Goal: Task Accomplishment & Management: Complete application form

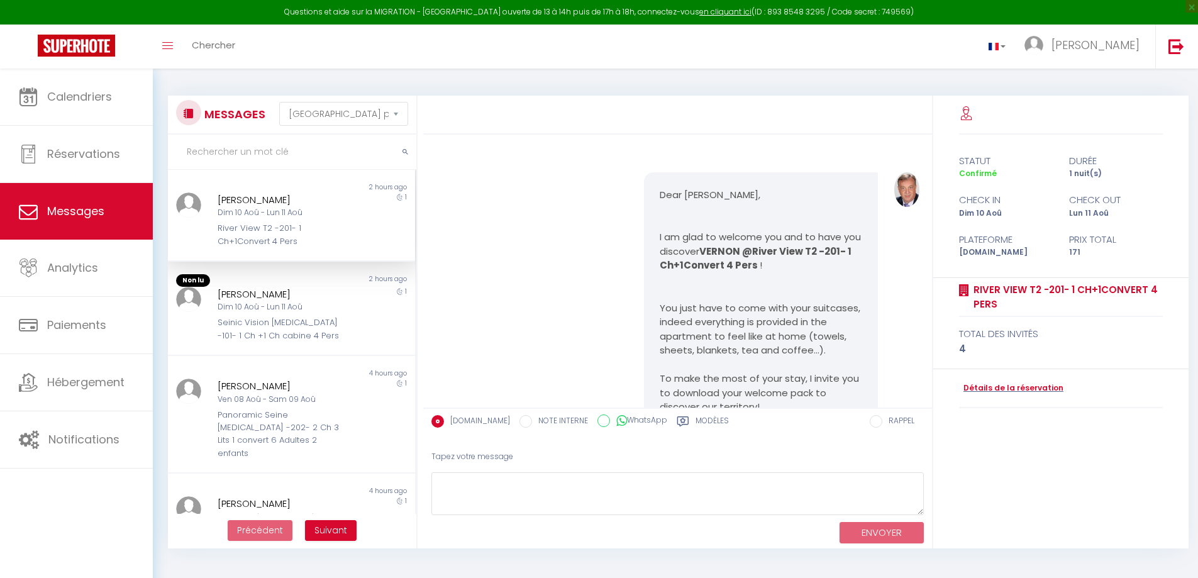
select select "message"
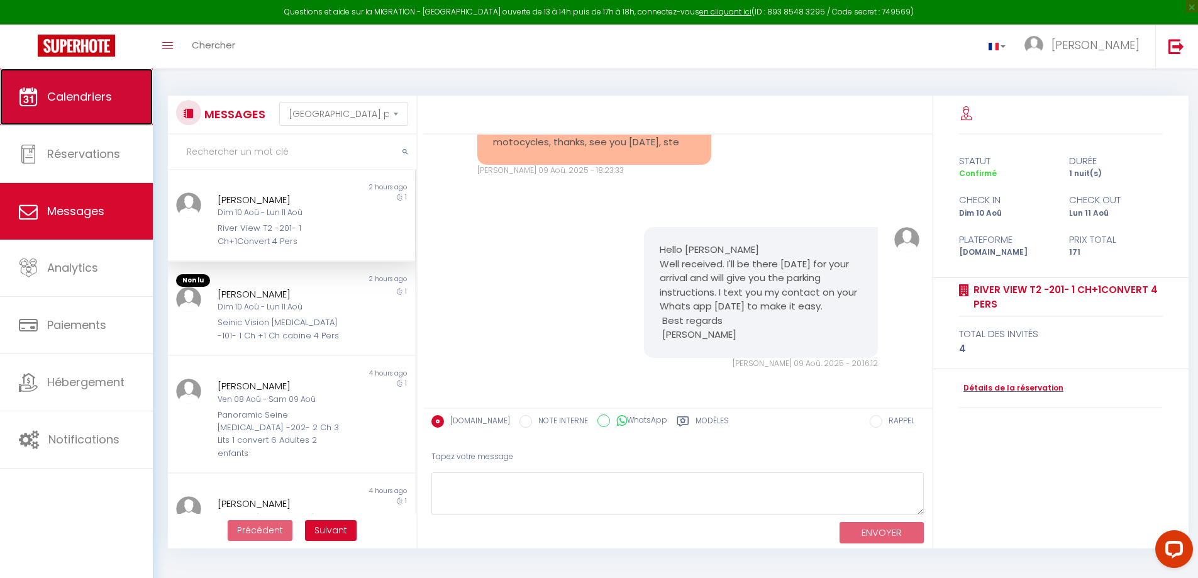
click at [95, 89] on span "Calendriers" at bounding box center [79, 97] width 65 height 16
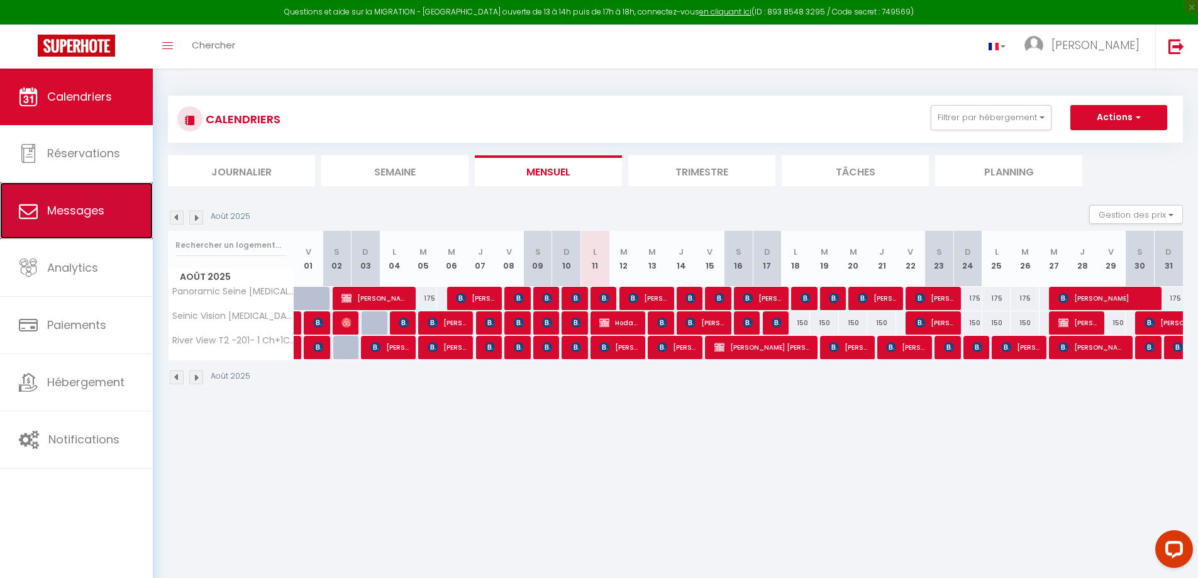
click at [63, 202] on link "Messages" at bounding box center [76, 210] width 153 height 57
select select "message"
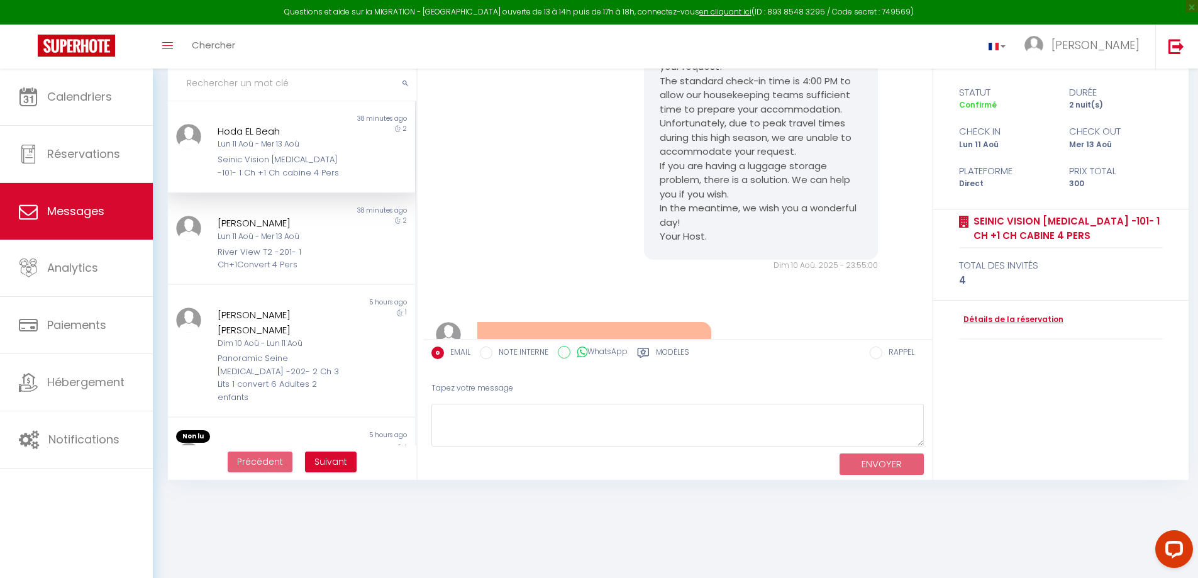
scroll to position [7299, 0]
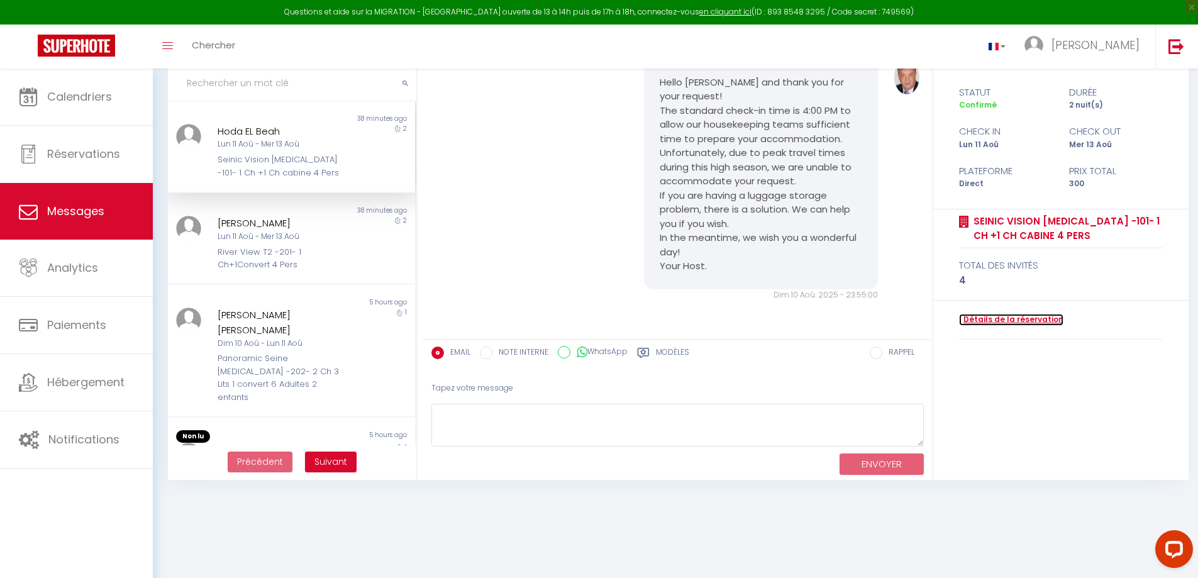
click at [979, 321] on link "Détails de la réservation" at bounding box center [1011, 320] width 104 height 12
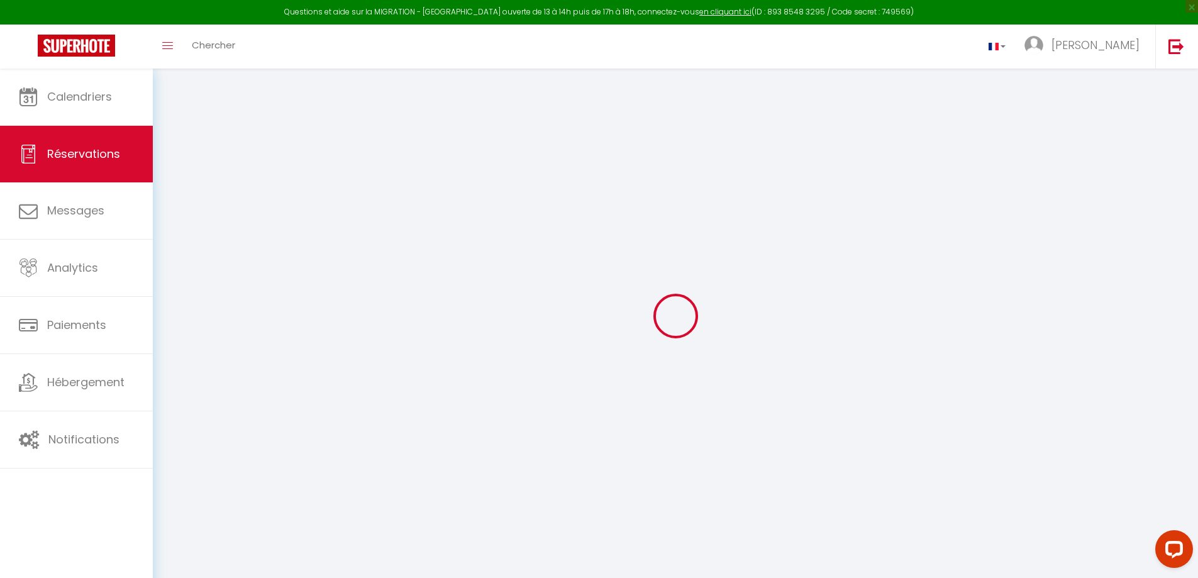
type input "Hoda"
type input "EL Beah"
type input "[EMAIL_ADDRESS][DOMAIN_NAME]"
type input "[PHONE_NUMBER]"
select select "IT"
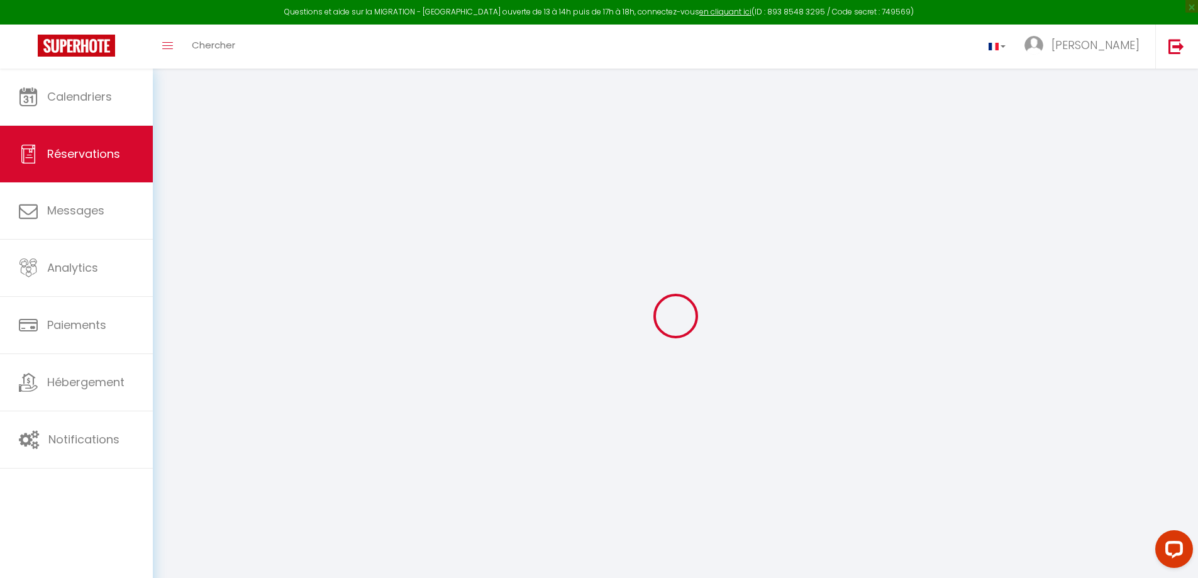
select select "61811"
select select "1"
type input "Lun 11 Août 2025"
select select
type input "Mer 13 Août 2025"
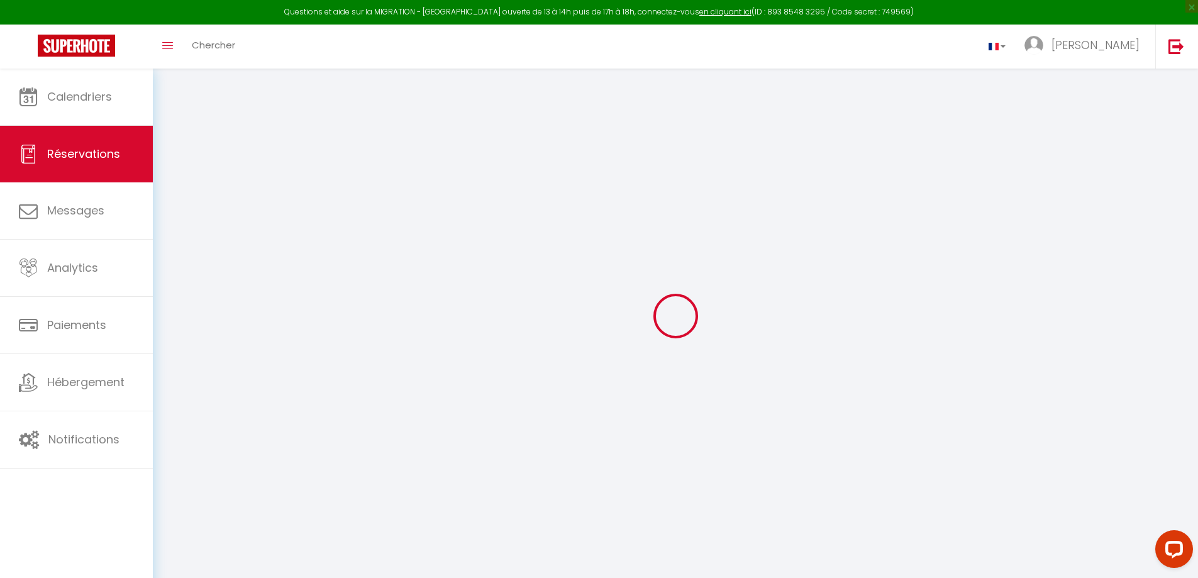
select select
type input "2"
select select "12"
select select
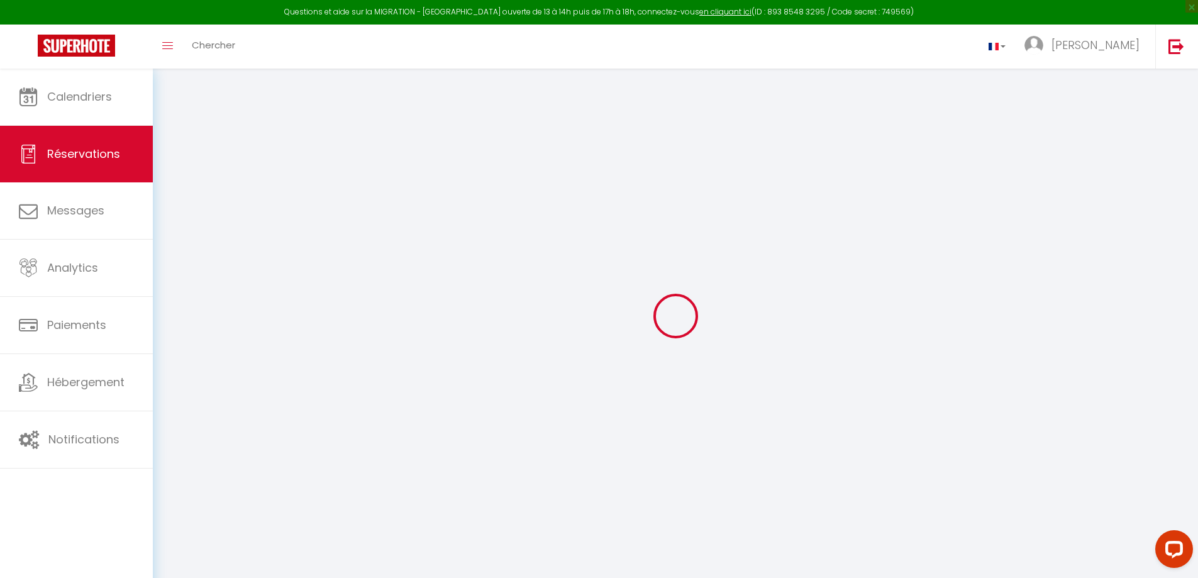
type input "248.6"
checkbox input "false"
type input "0"
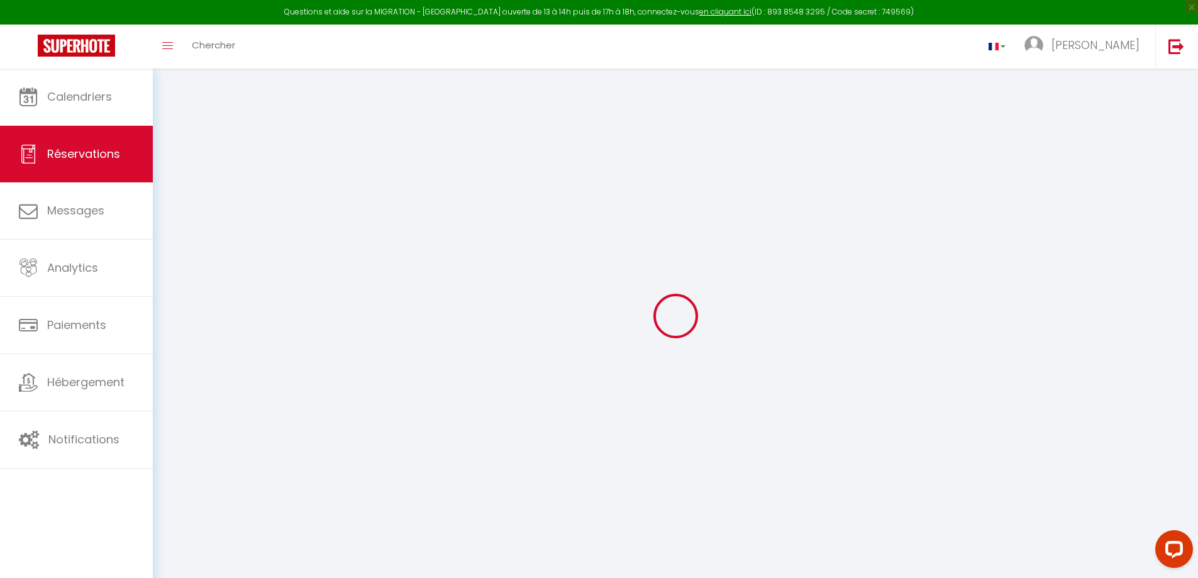
select select
select select "15"
checkbox input "false"
select select
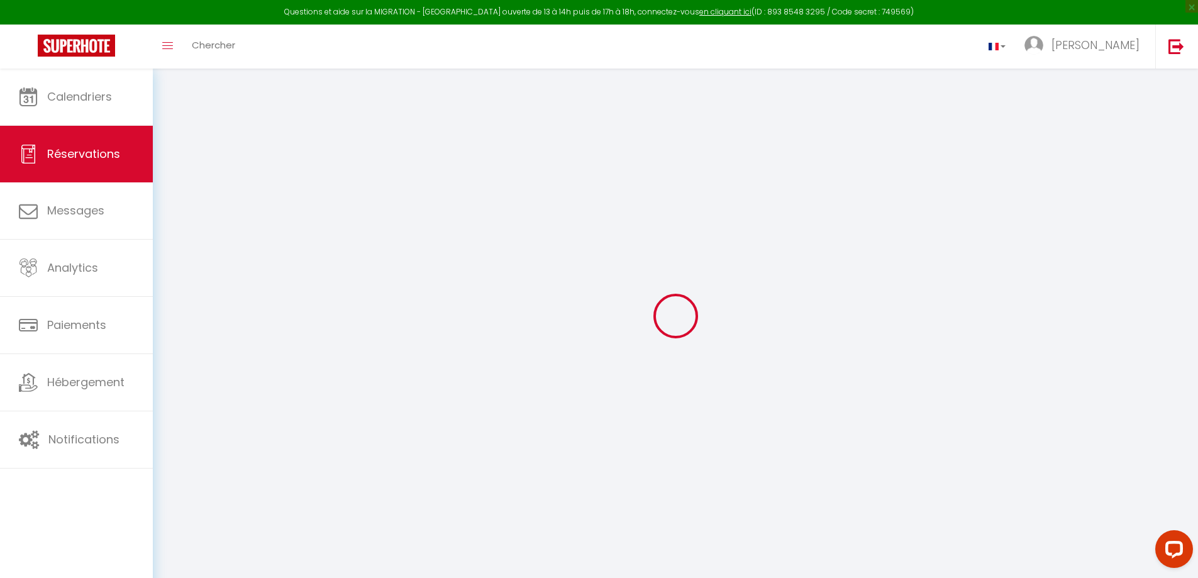
select select
checkbox input "false"
select select
checkbox input "false"
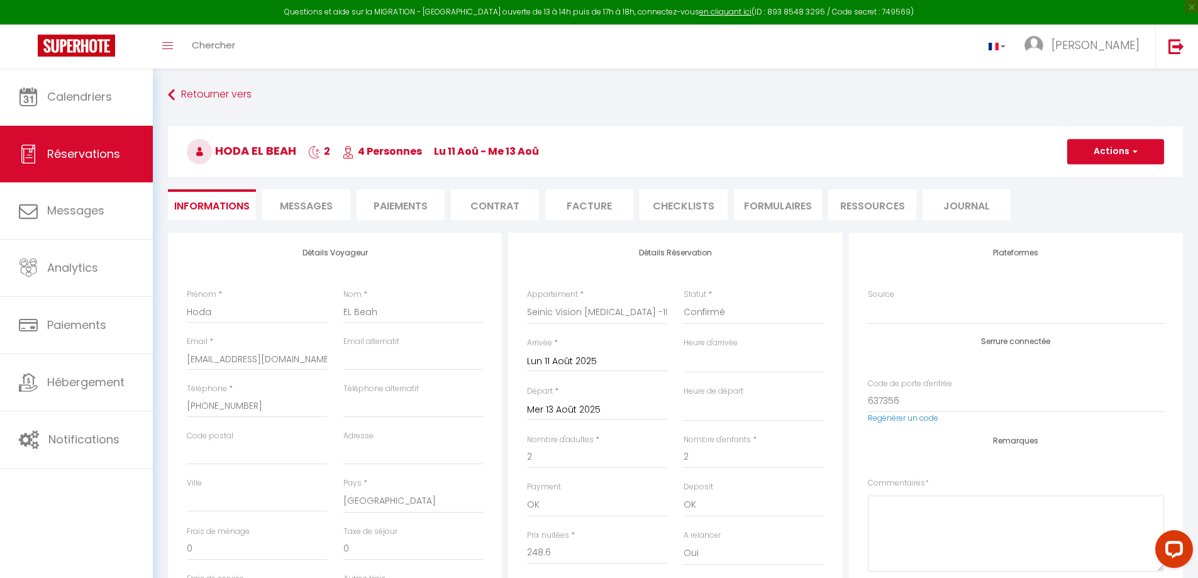
select select
checkbox input "false"
type input "45"
type input "6.4"
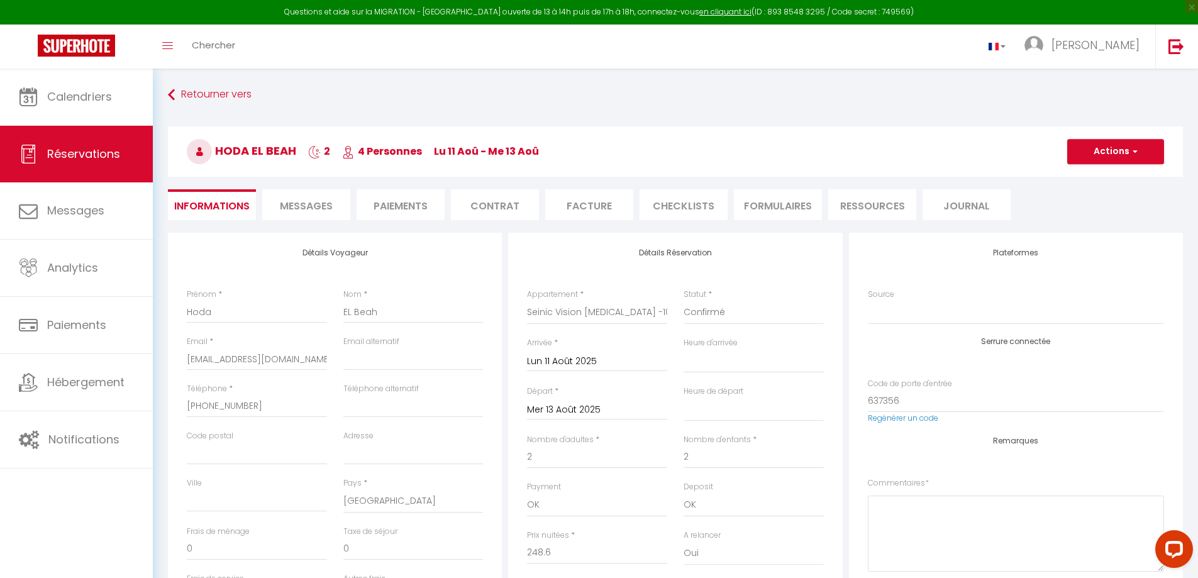
select select
checkbox input "false"
select select
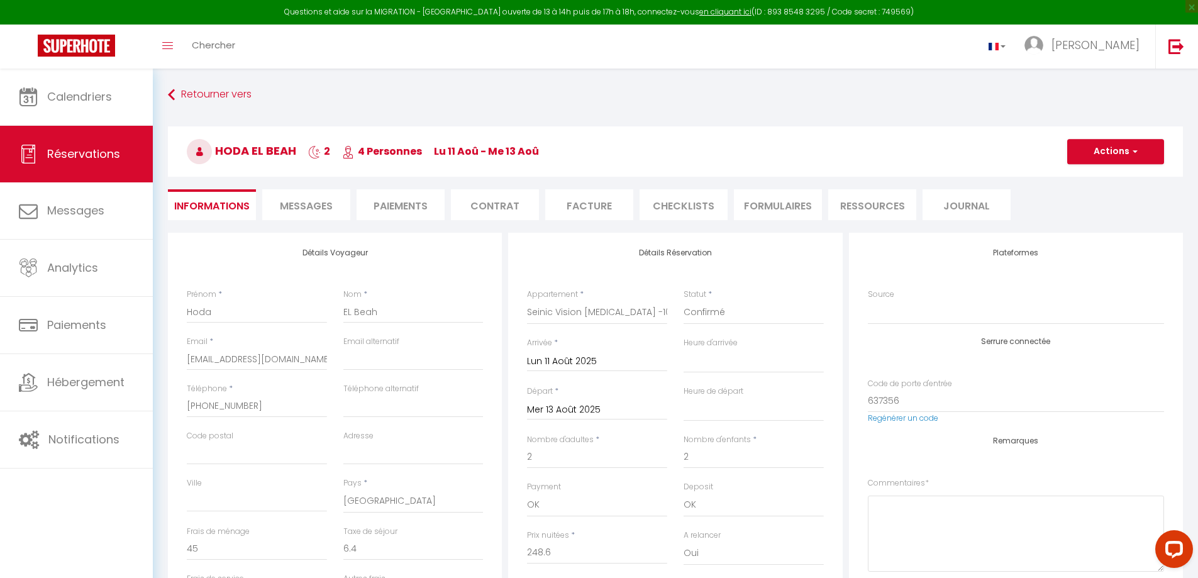
click at [311, 200] on span "Messages" at bounding box center [306, 206] width 53 height 14
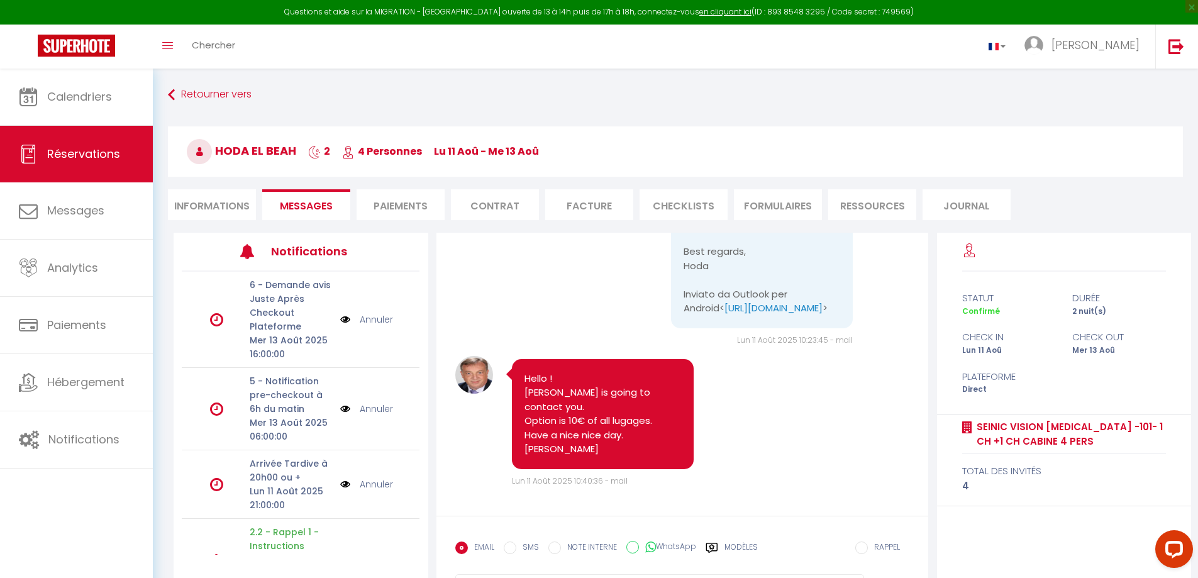
scroll to position [8578, 0]
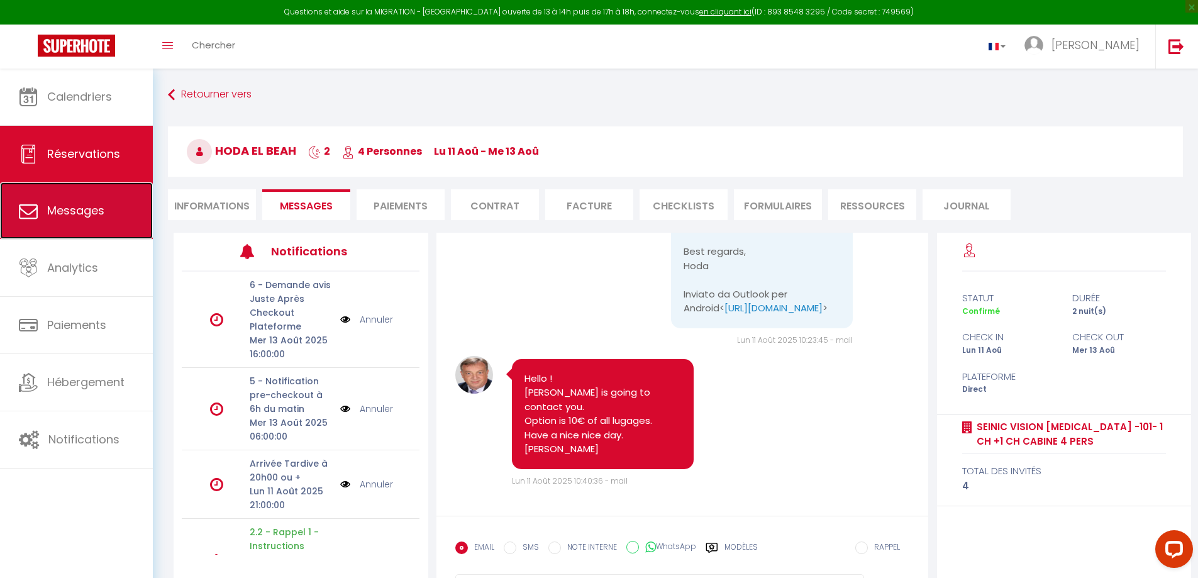
click at [98, 208] on span "Messages" at bounding box center [75, 211] width 57 height 16
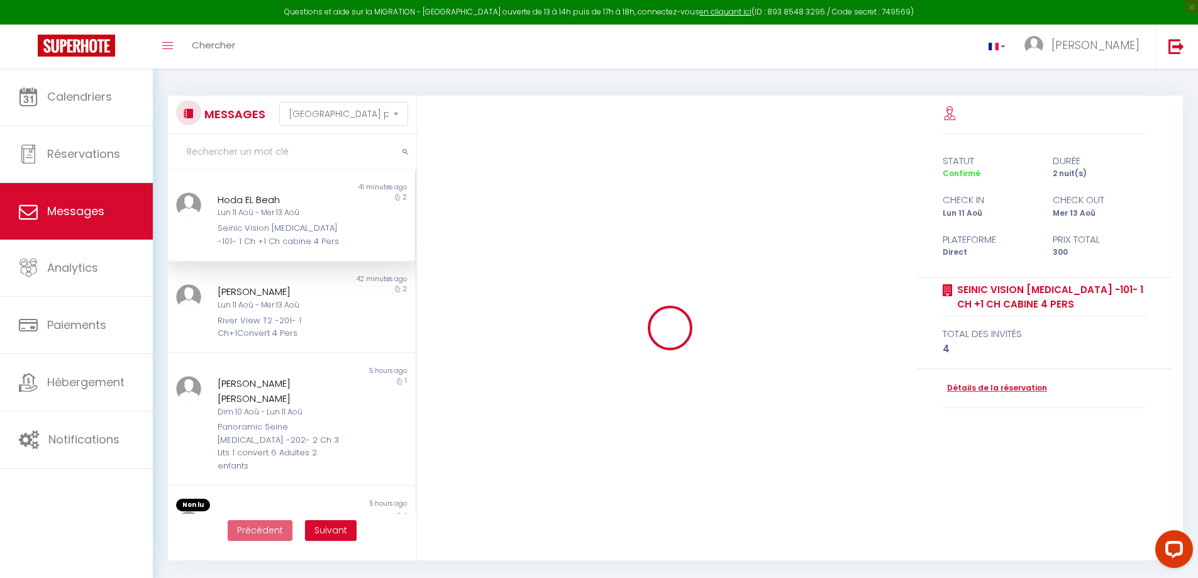
scroll to position [8179, 0]
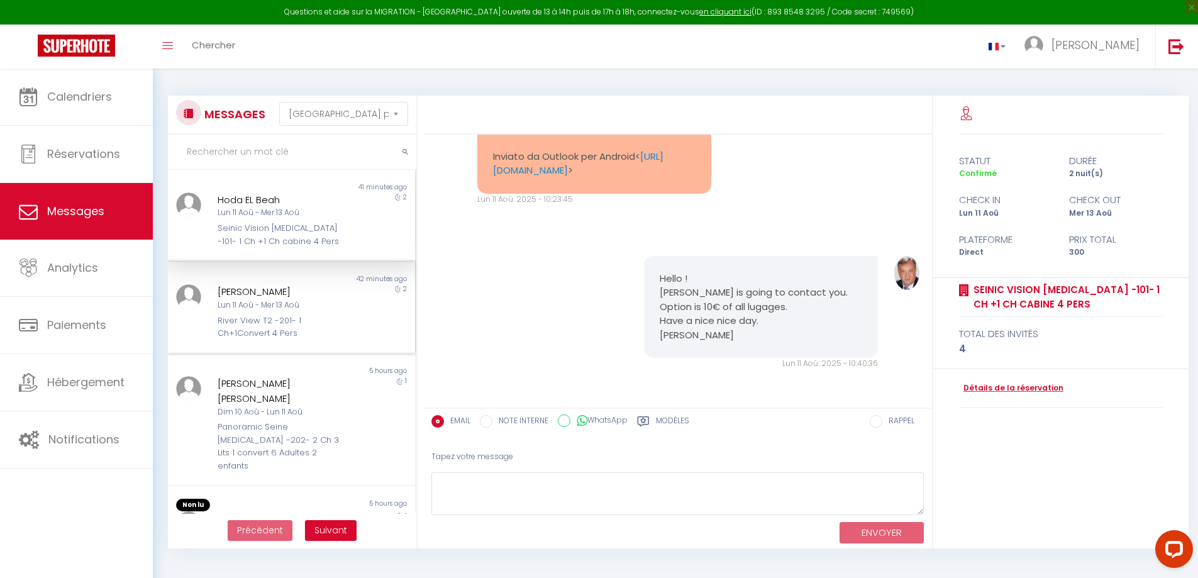
click at [282, 308] on div "Lun 11 Aoû - Mer 13 Aoû" at bounding box center [282, 305] width 128 height 12
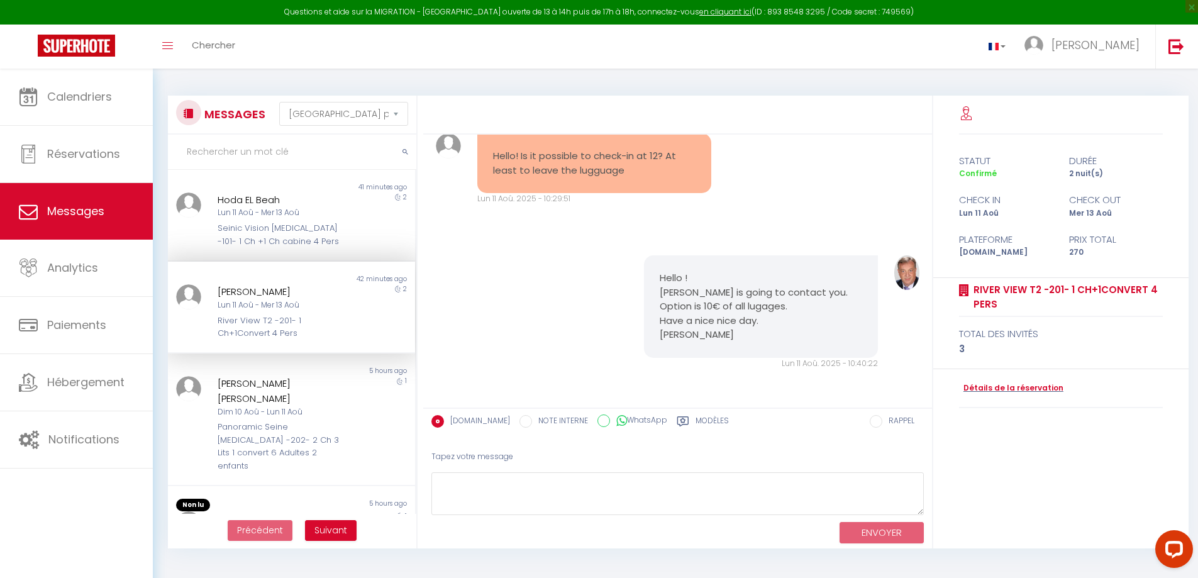
scroll to position [4477, 0]
click at [988, 382] on link "Détails de la réservation" at bounding box center [1011, 388] width 104 height 12
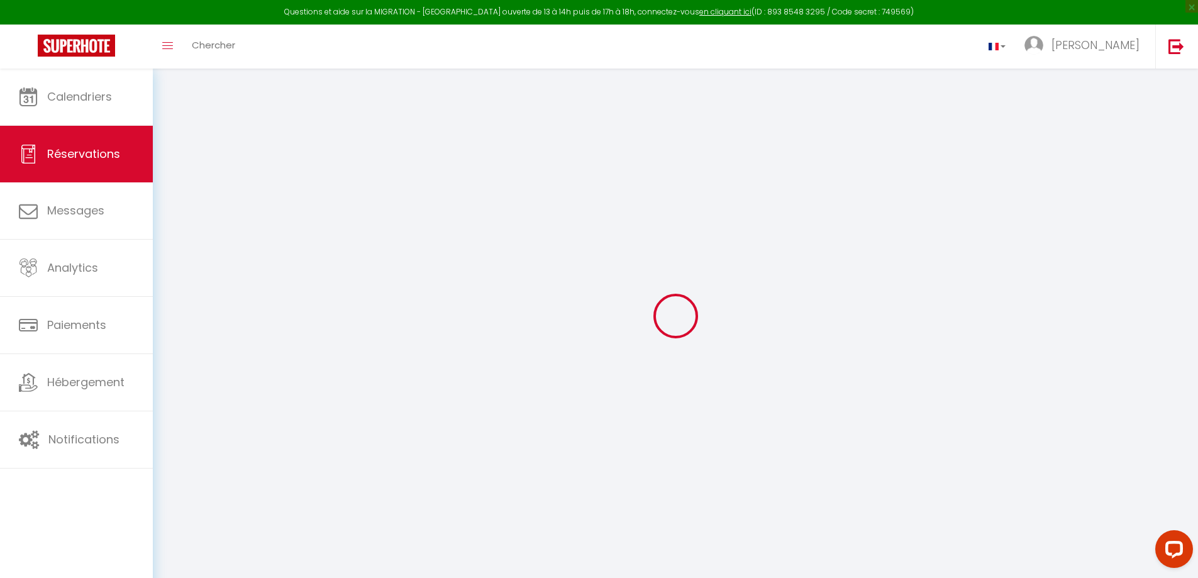
select select
checkbox input "false"
select select
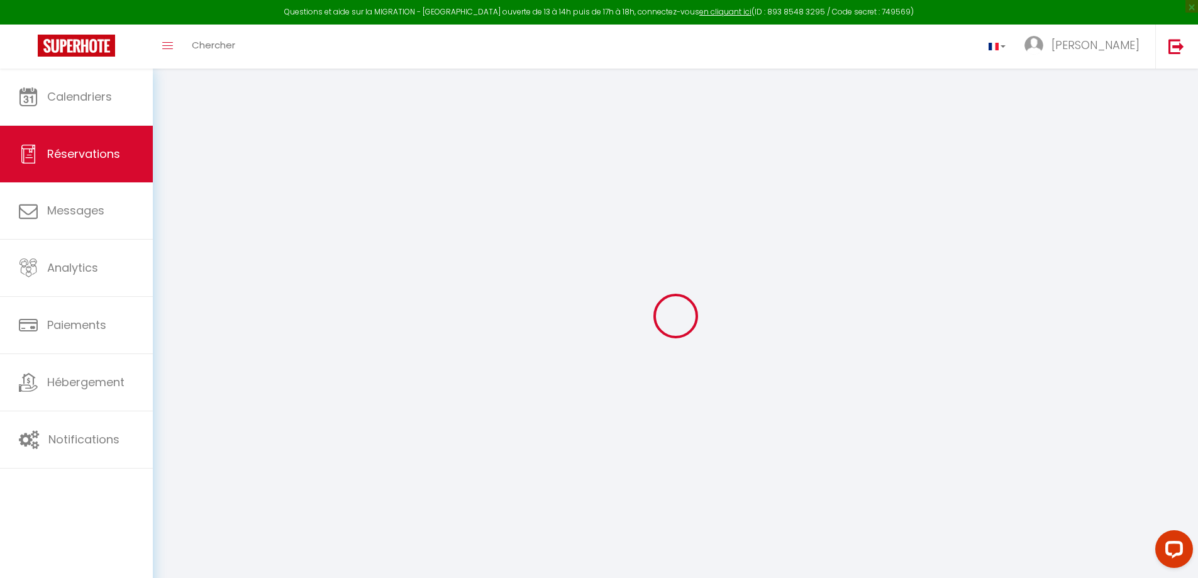
checkbox input "false"
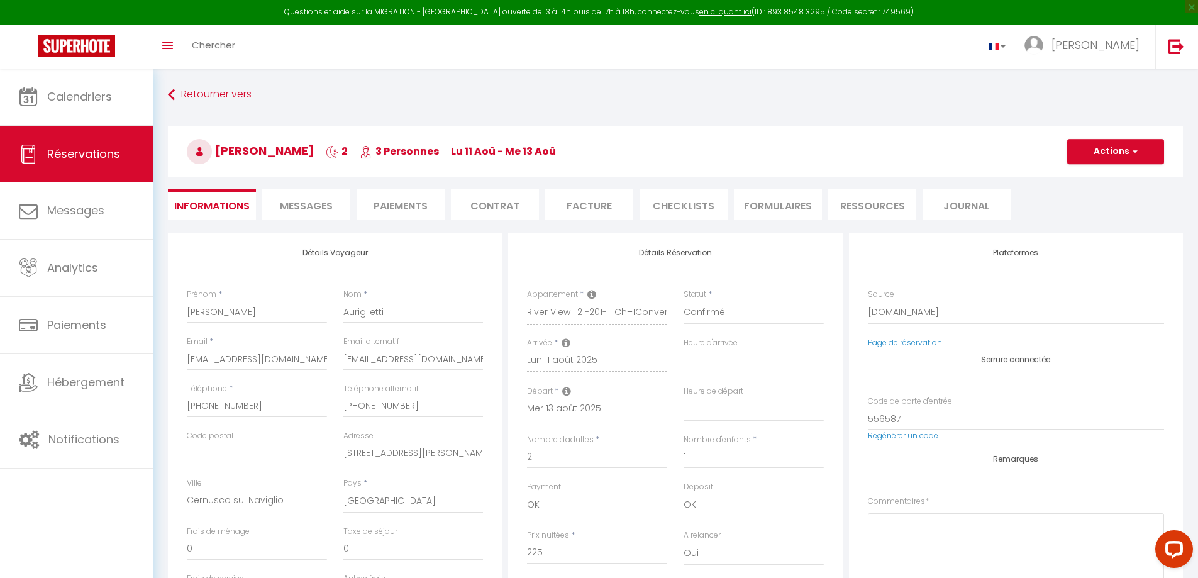
select select
checkbox input "false"
type textarea "** THIS RESERVATION HAS BEEN PRE-PAID ** BOOKING NOTE : Payment charge is EUR 3…"
type input "45"
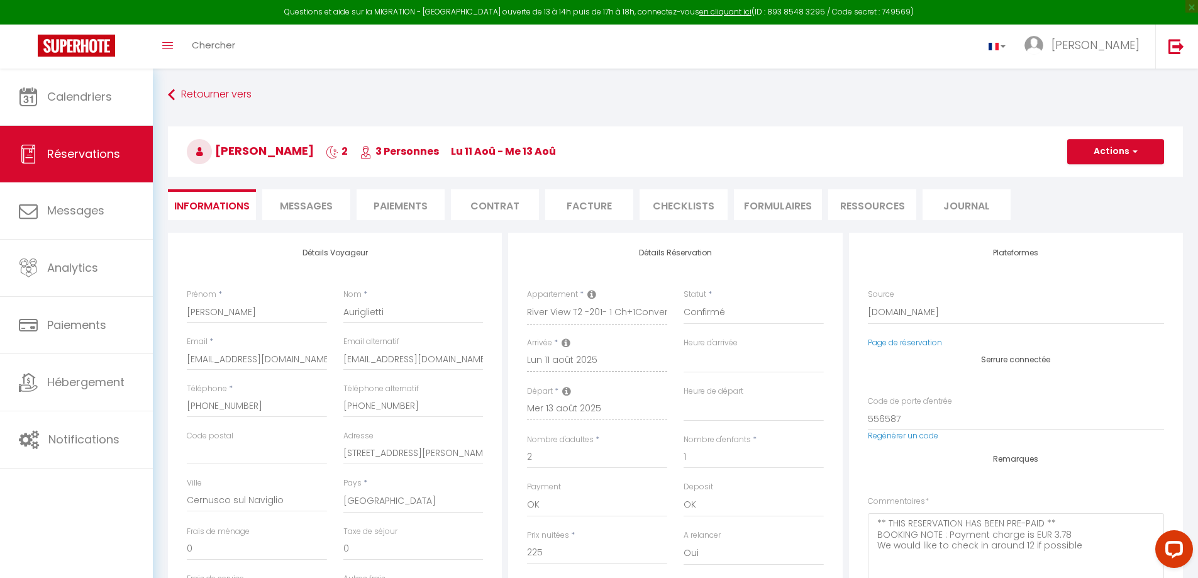
select select
checkbox input "false"
select select "16:00"
select select "11:00"
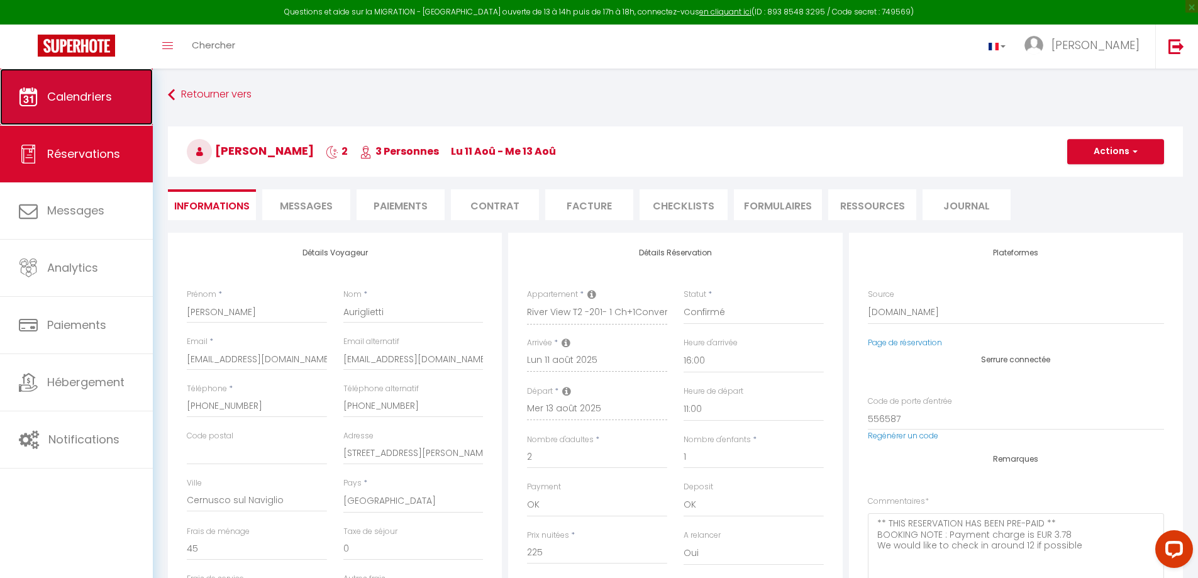
click at [98, 99] on span "Calendriers" at bounding box center [79, 97] width 65 height 16
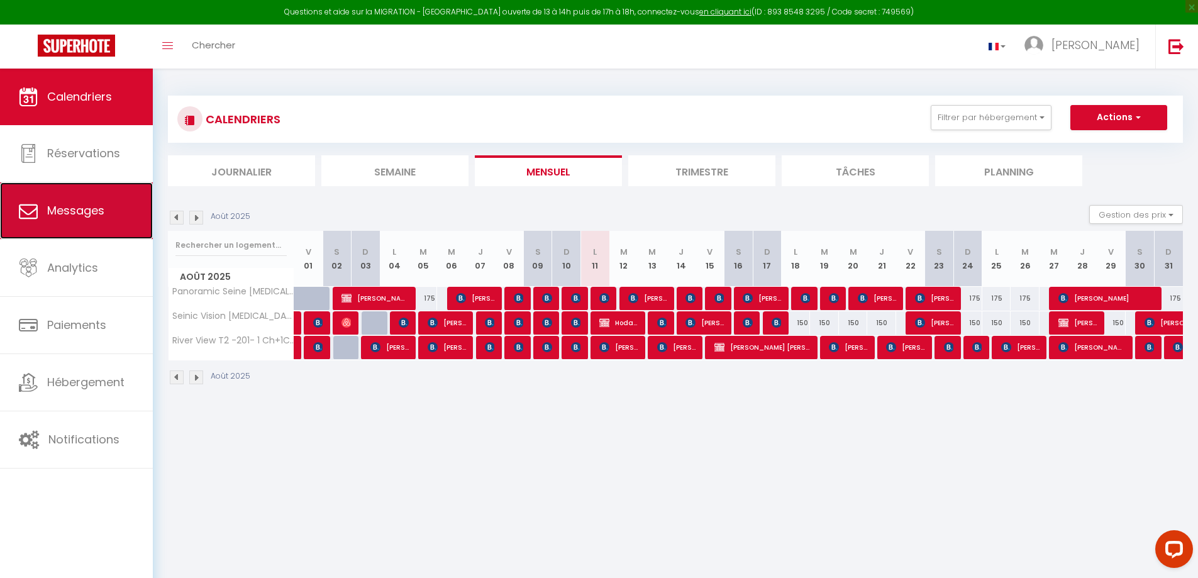
click at [102, 214] on span "Messages" at bounding box center [75, 211] width 57 height 16
select select "message"
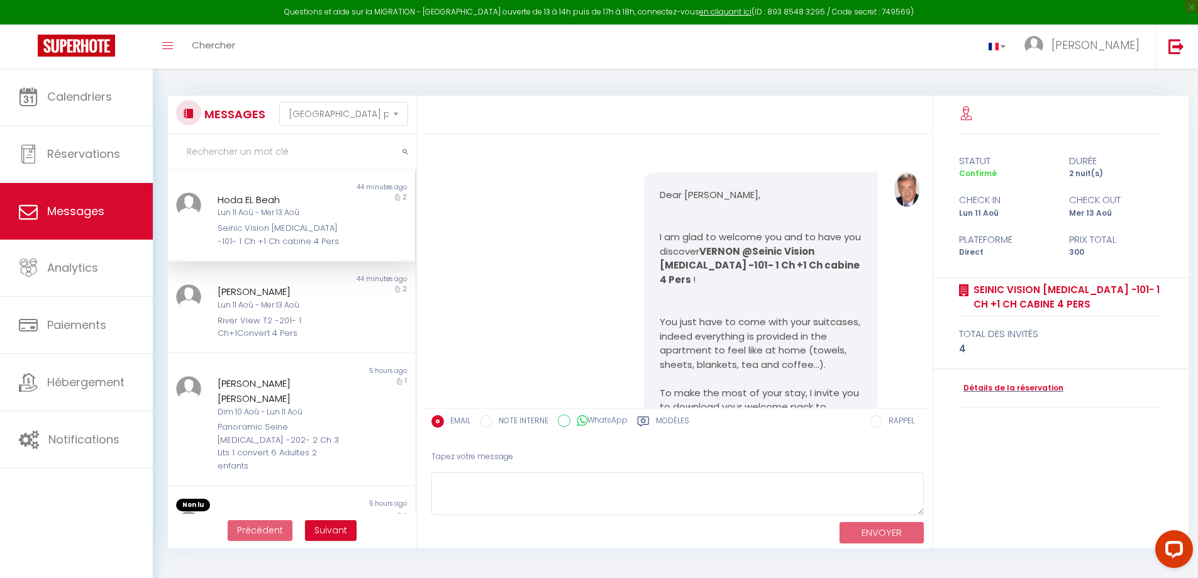
scroll to position [8179, 0]
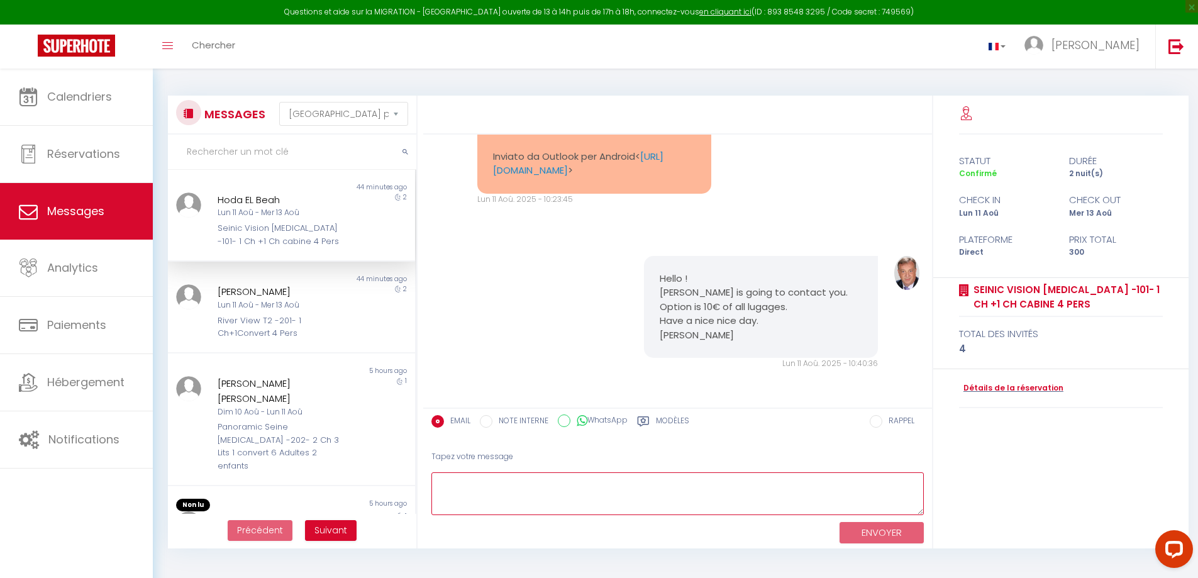
click at [642, 485] on textarea at bounding box center [678, 493] width 493 height 43
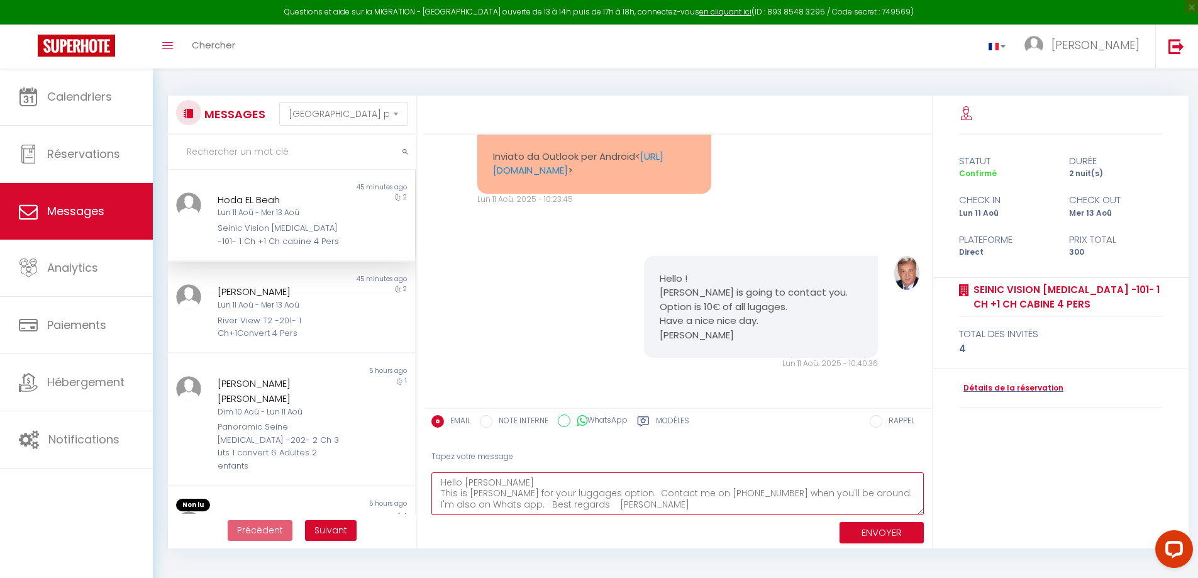
click at [478, 508] on textarea "Hello [PERSON_NAME] This is [PERSON_NAME] for your luggages option. Contact me …" at bounding box center [678, 493] width 493 height 43
type textarea "Hello [PERSON_NAME] This is [PERSON_NAME] for your luggages option. Contact me …"
click at [886, 532] on button "ENVOYER" at bounding box center [882, 533] width 84 height 22
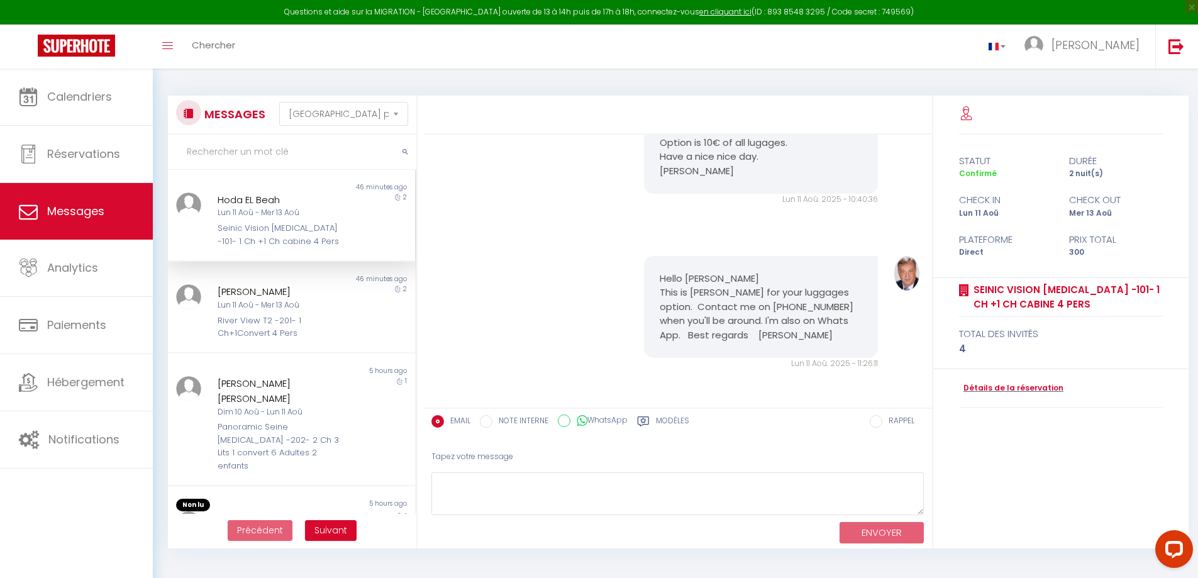
scroll to position [8344, 0]
click at [293, 220] on div "Hoda EL Beah Lun 11 Aoû - Mer 13 Aoû Seinic Vision [MEDICAL_DATA] -101- 1 Ch +1…" at bounding box center [281, 220] width 144 height 55
click at [285, 217] on div "Lun 11 Aoû - Mer 13 Aoû" at bounding box center [282, 213] width 128 height 12
click at [287, 204] on div "Hoda EL Beah" at bounding box center [282, 200] width 128 height 15
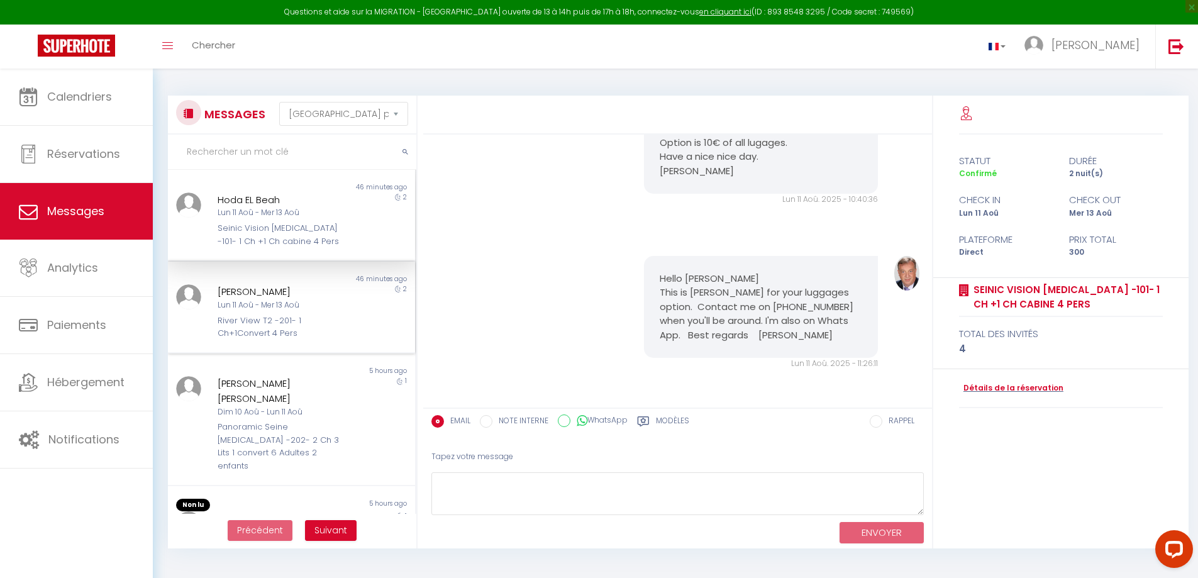
click at [279, 266] on div "Non lu 46 minutes ago [PERSON_NAME] Lun 11 Aoû - Mer 13 Aoû River View T2 -201-…" at bounding box center [291, 308] width 247 height 92
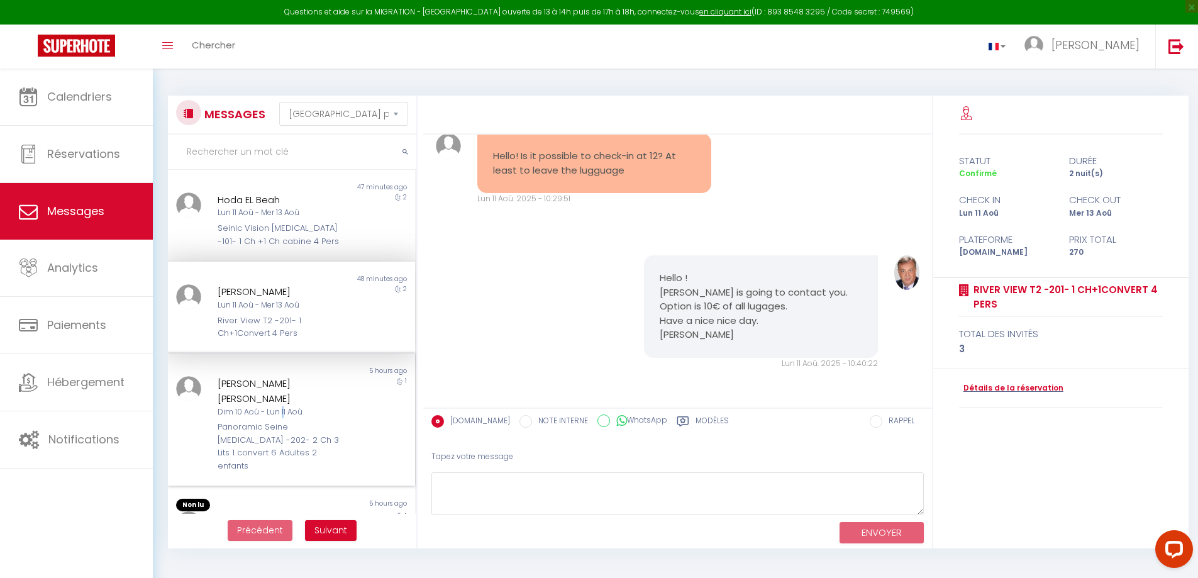
click at [281, 406] on div "Dim 10 Aoû - Lun 11 Aoû" at bounding box center [282, 412] width 128 height 12
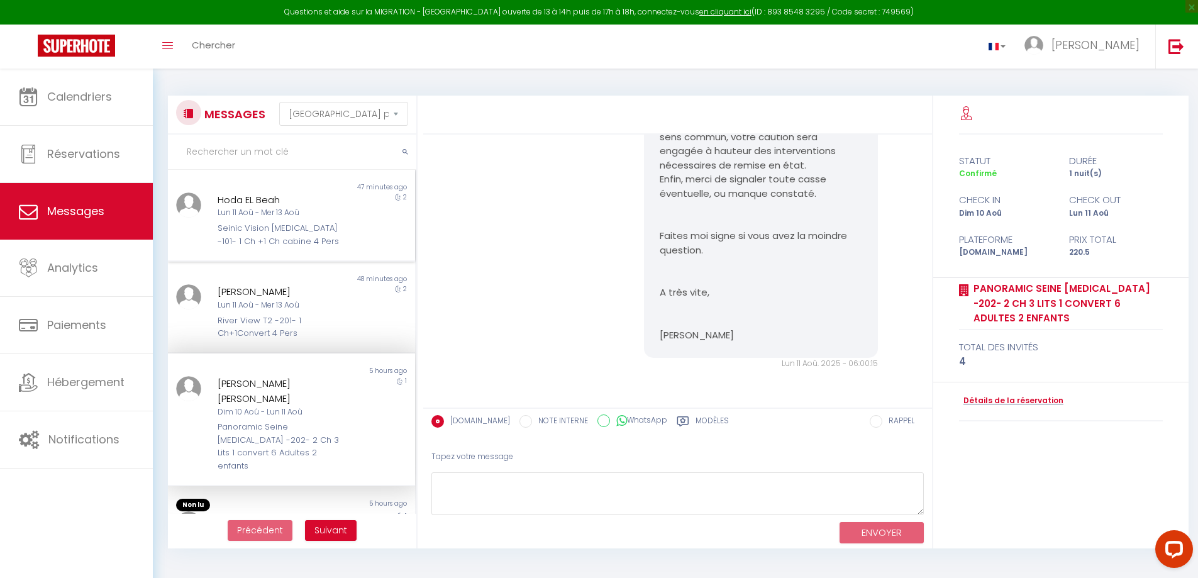
click at [273, 219] on div "Lun 11 Aoû - Mer 13 Aoû" at bounding box center [282, 213] width 128 height 12
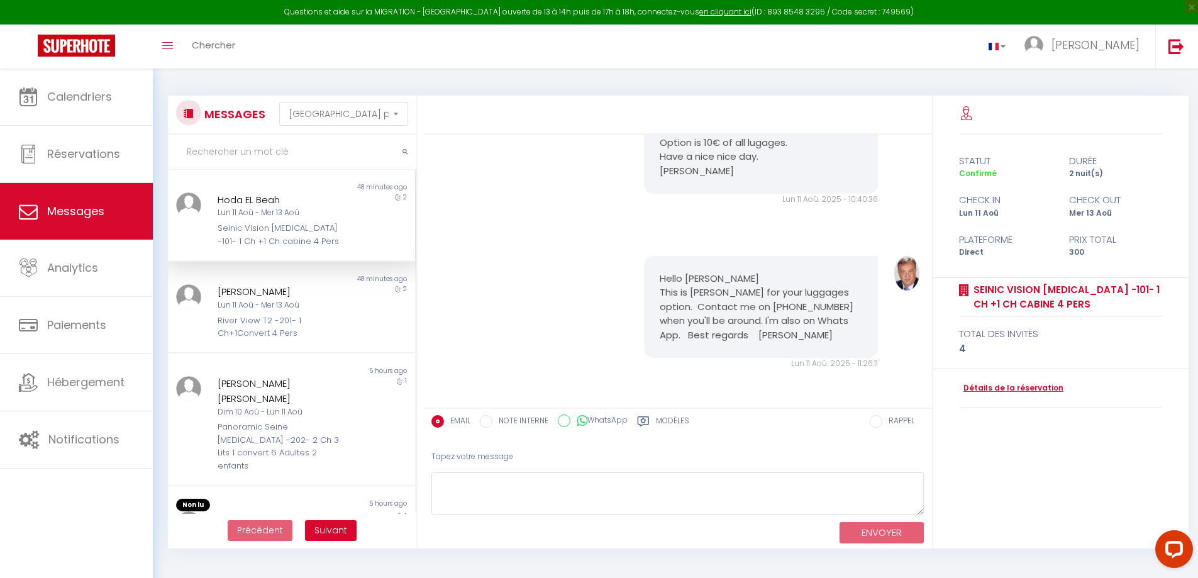
scroll to position [8155, 0]
click at [290, 205] on div "Hoda EL Beah" at bounding box center [282, 200] width 128 height 15
click at [282, 405] on div "[PERSON_NAME] [PERSON_NAME] Dim 10 [PERSON_NAME] 11 Aoû Panoramic Seine [MEDICA…" at bounding box center [281, 424] width 144 height 96
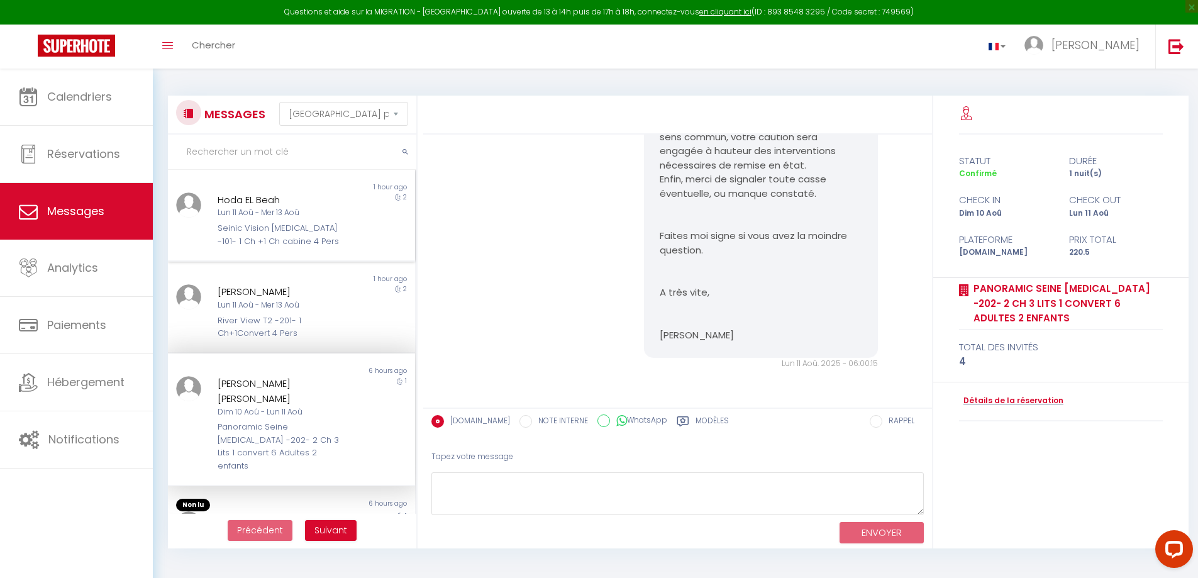
click at [291, 218] on div "Lun 11 Aoû - Mer 13 Aoû" at bounding box center [282, 213] width 128 height 12
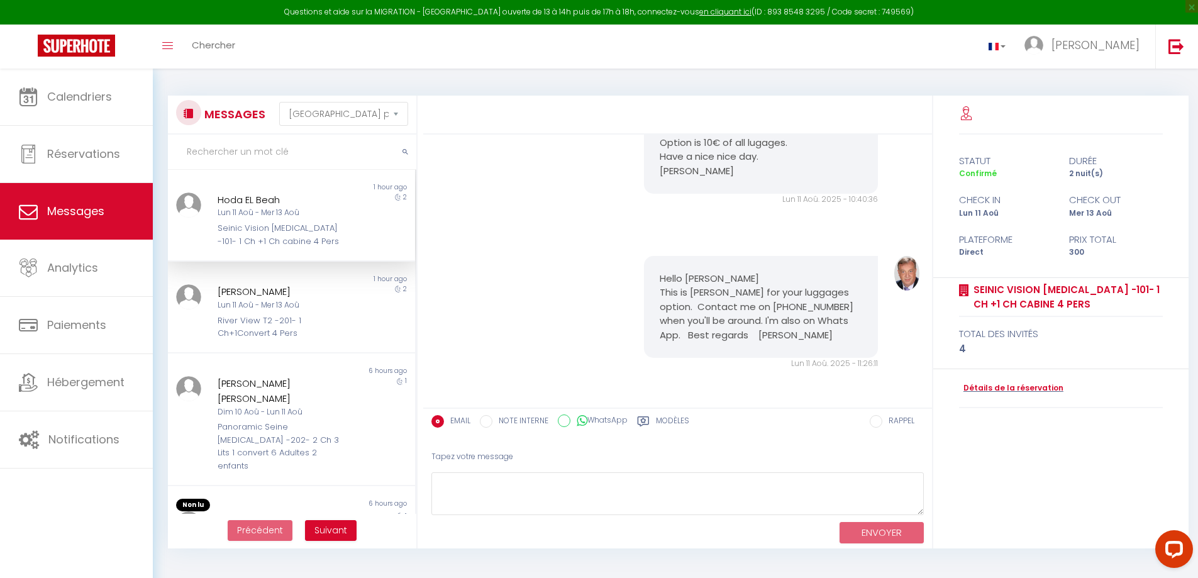
scroll to position [7966, 0]
click at [259, 190] on div "Non lu" at bounding box center [229, 187] width 123 height 10
click at [255, 208] on div "Lun 11 Aoû - Mer 13 Aoû" at bounding box center [282, 213] width 128 height 12
click at [244, 233] on div "Seinic Vision [MEDICAL_DATA] -101- 1 Ch +1 Ch cabine 4 Pers" at bounding box center [282, 235] width 128 height 26
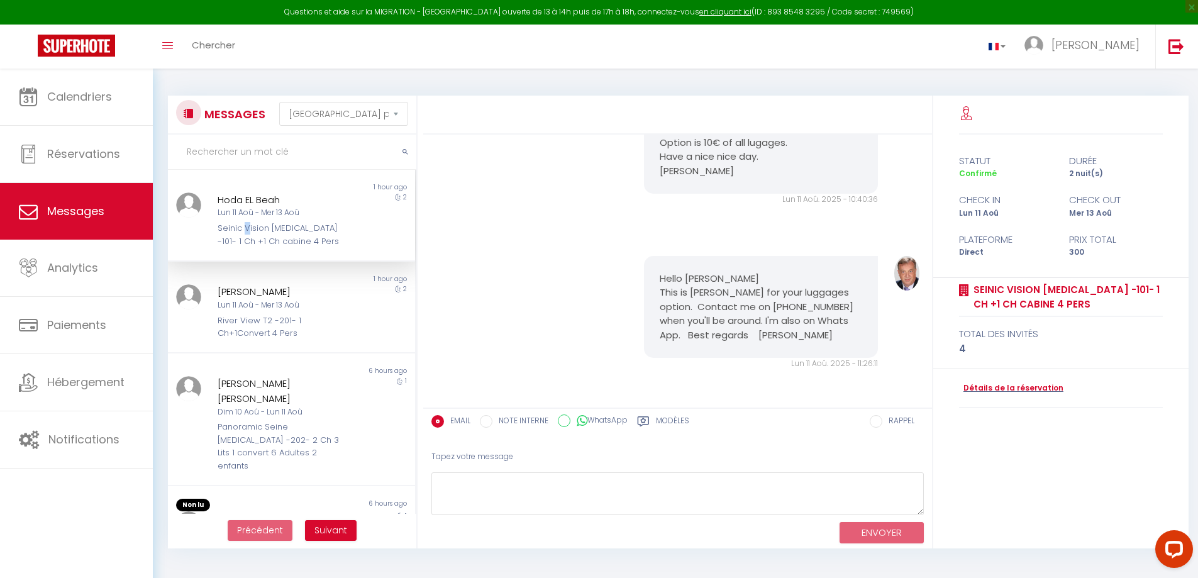
click at [245, 233] on div "Seinic Vision [MEDICAL_DATA] -101- 1 Ch +1 Ch cabine 4 Pers" at bounding box center [282, 235] width 128 height 26
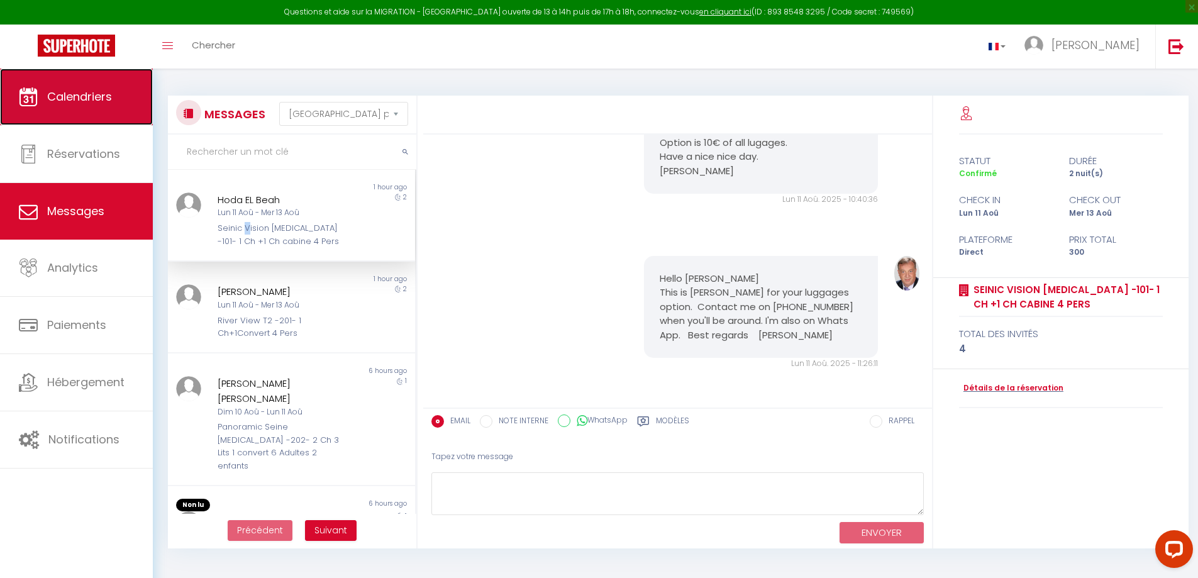
click at [95, 96] on span "Calendriers" at bounding box center [79, 97] width 65 height 16
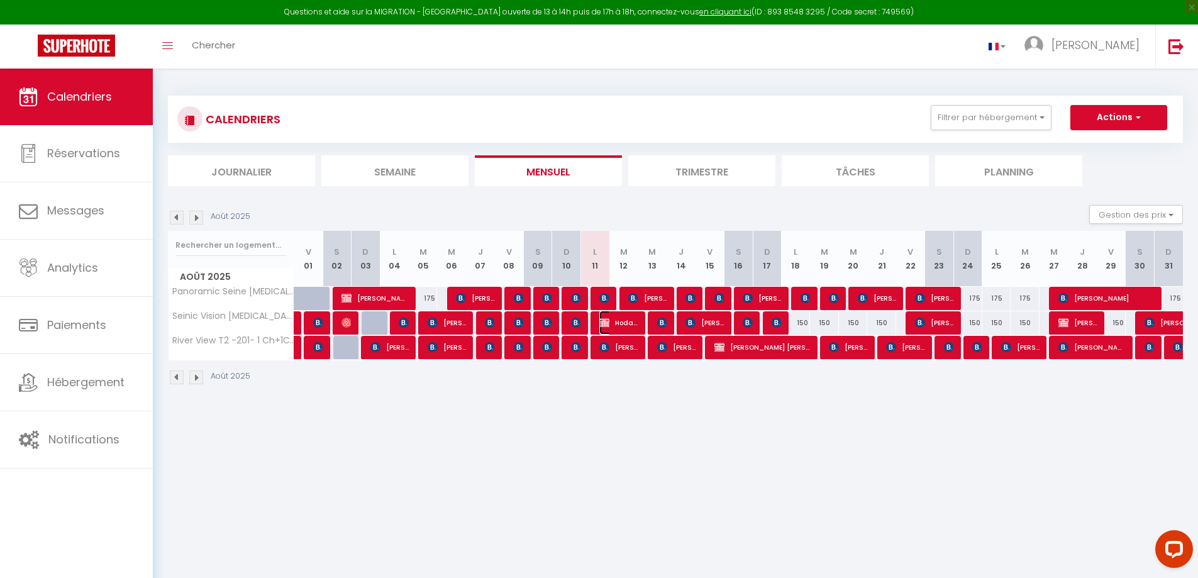
click at [620, 320] on span "Hoda EL Beah" at bounding box center [619, 323] width 38 height 24
select select "OK"
select select "0"
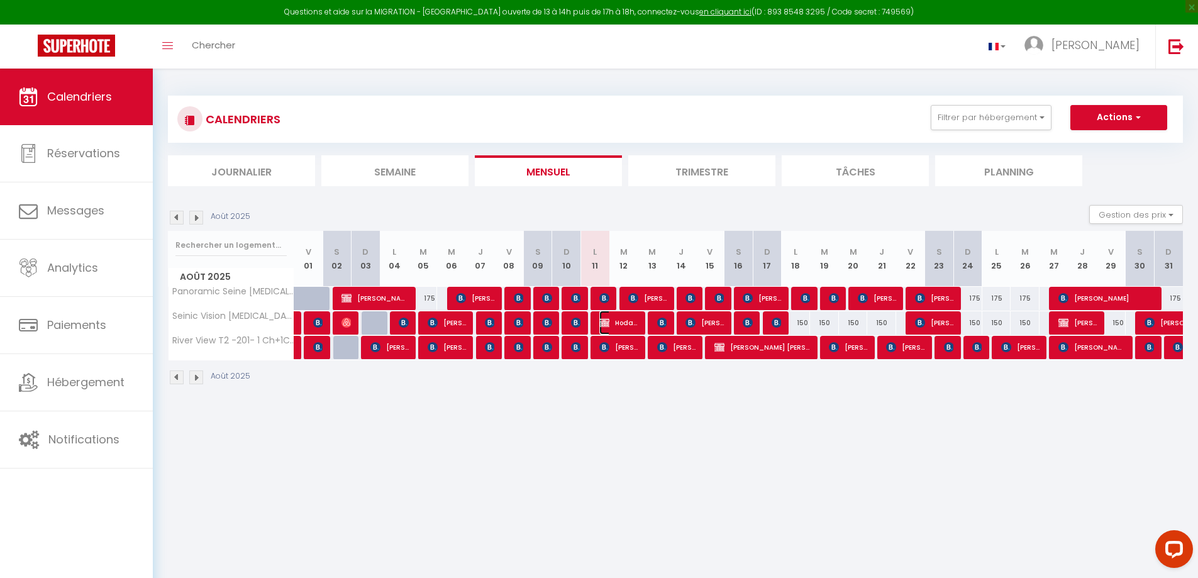
select select "1"
select select
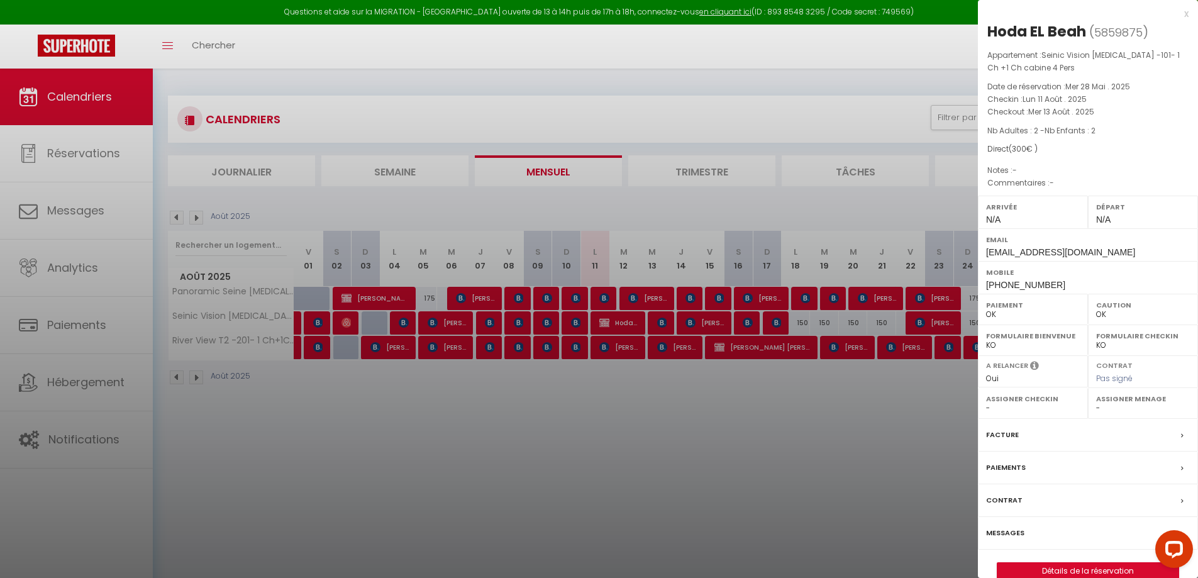
click at [1015, 530] on label "Messages" at bounding box center [1005, 533] width 38 height 13
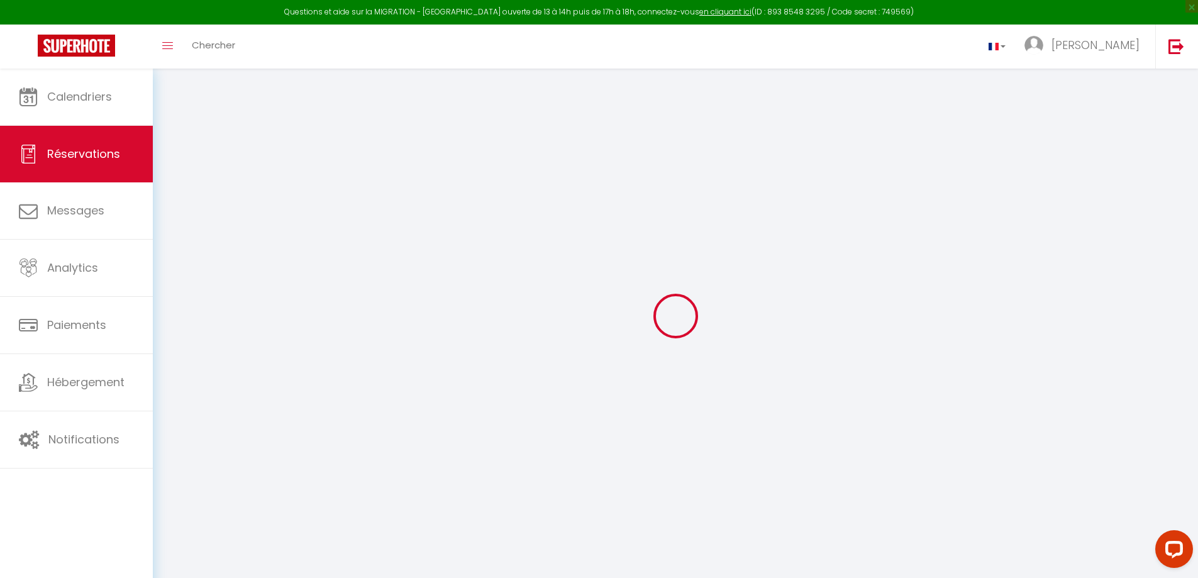
select select
checkbox input "false"
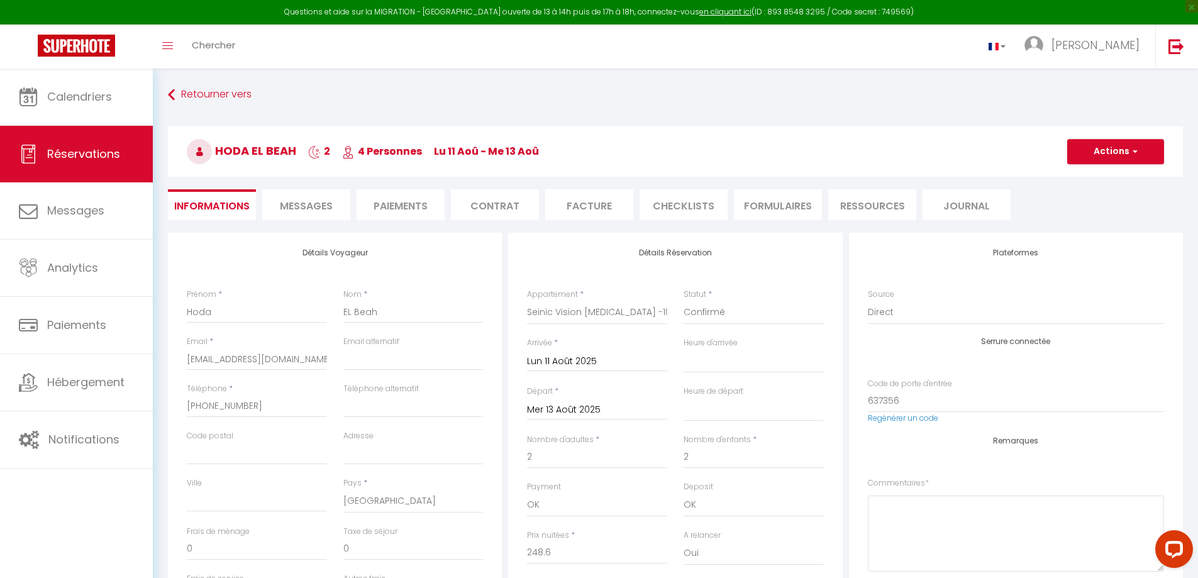
select select
checkbox input "false"
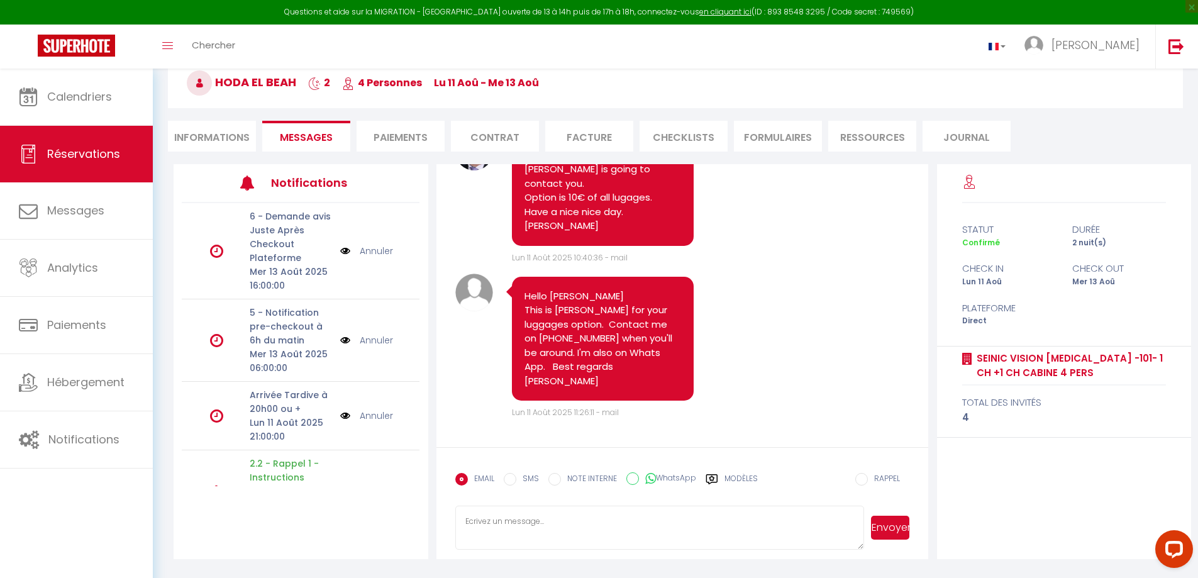
scroll to position [8719, 0]
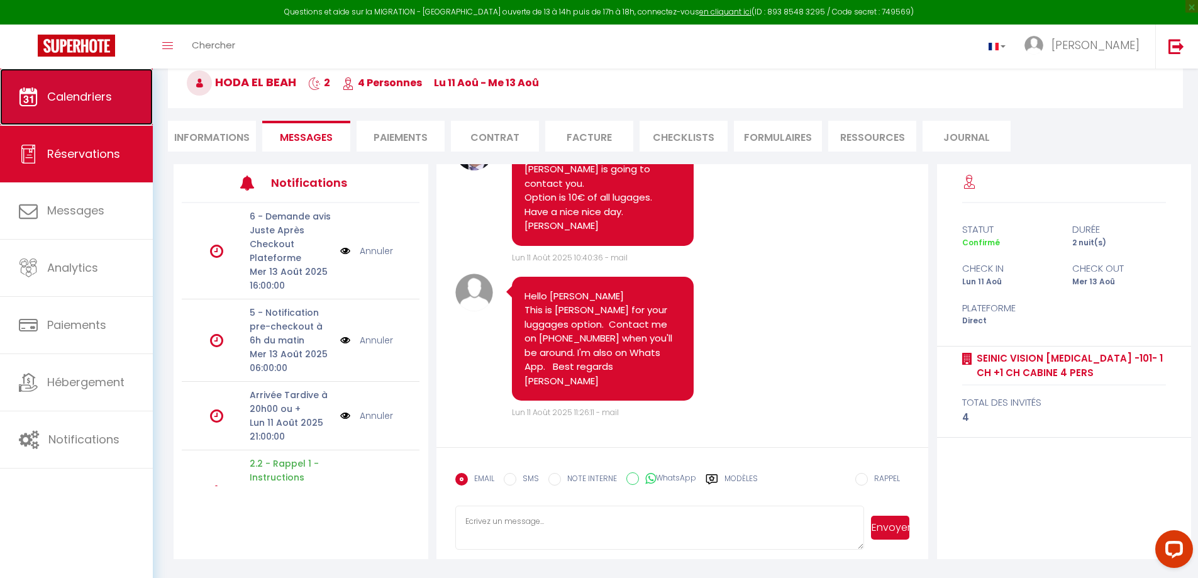
click at [91, 99] on span "Calendriers" at bounding box center [79, 97] width 65 height 16
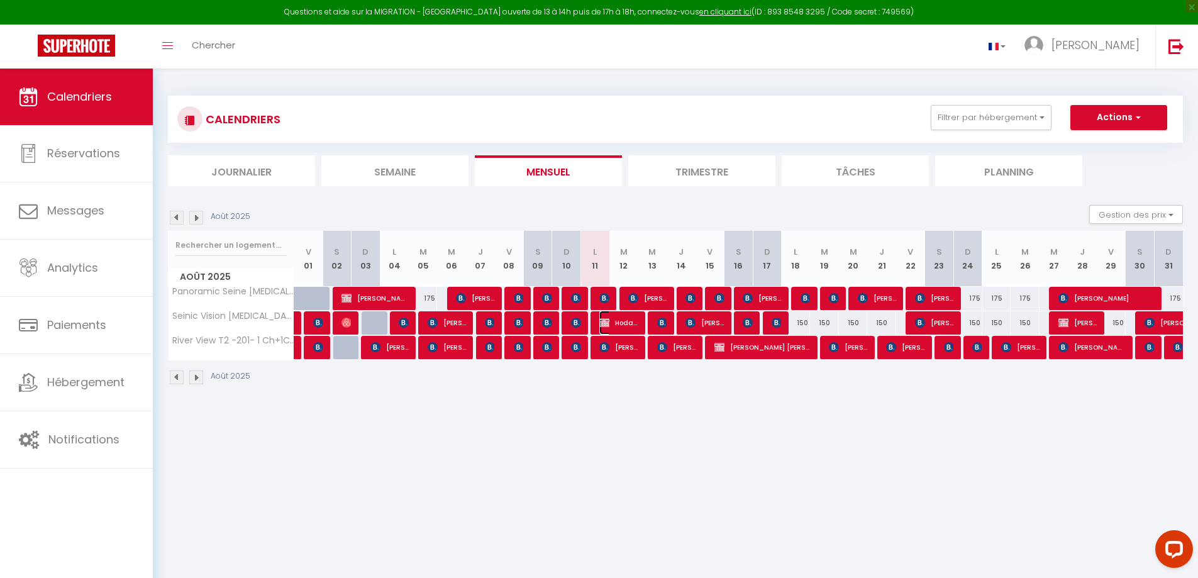
click at [620, 320] on span "Hoda EL Beah" at bounding box center [619, 323] width 38 height 24
select select "OK"
select select "0"
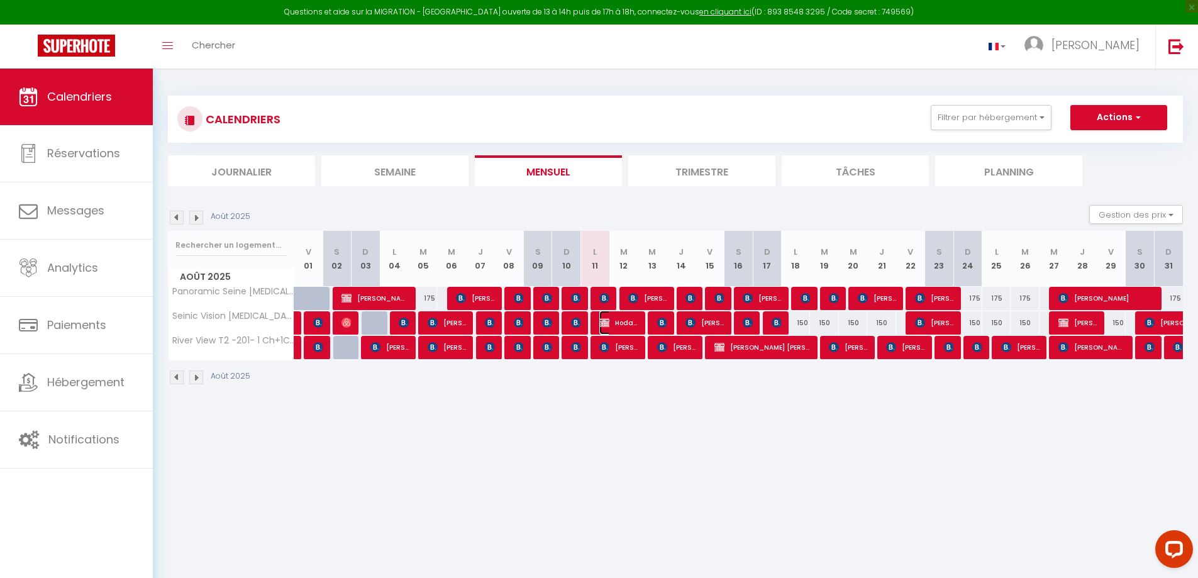
select select "1"
select select
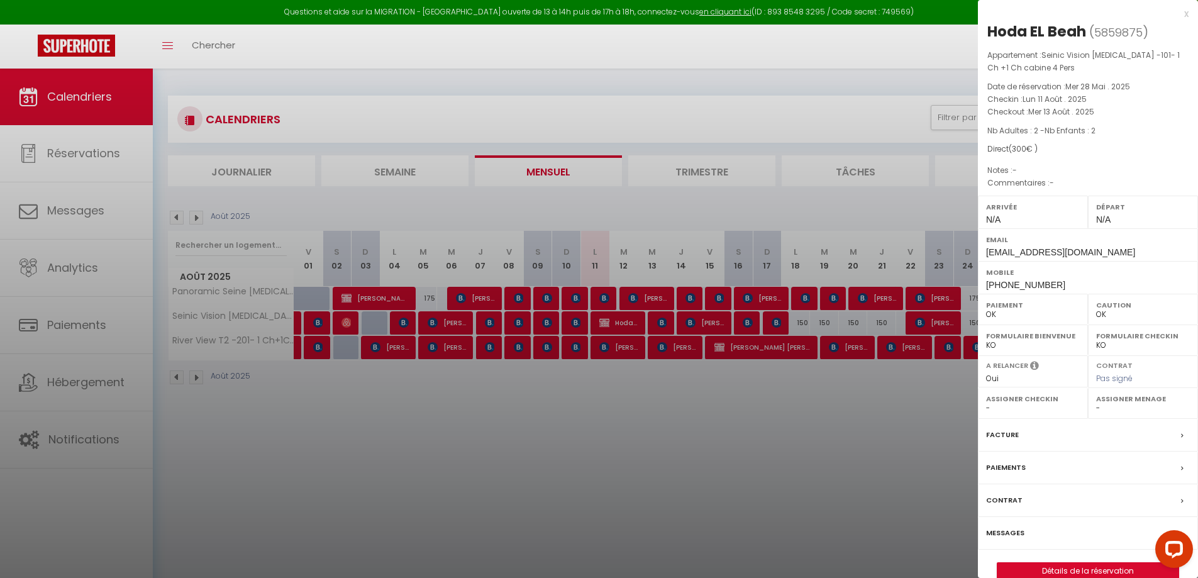
click at [86, 91] on div at bounding box center [599, 289] width 1198 height 578
